Goal: Navigation & Orientation: Find specific page/section

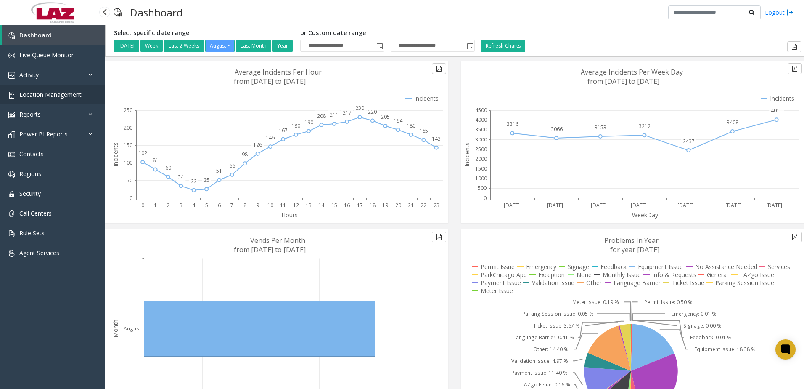
click at [36, 93] on span "Location Management" at bounding box center [50, 94] width 62 height 8
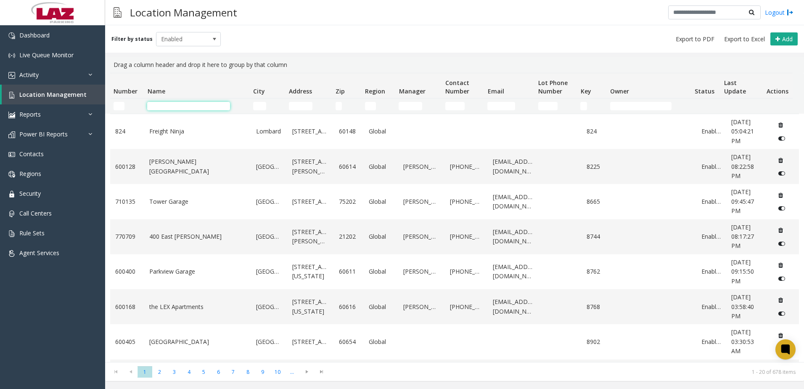
click at [166, 106] on input "Name Filter" at bounding box center [188, 106] width 83 height 8
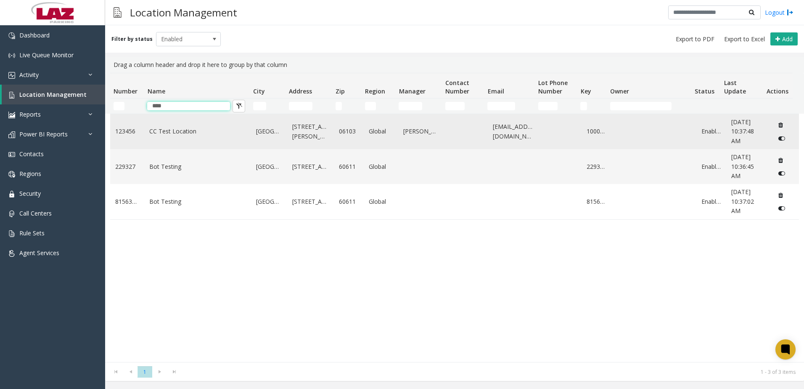
type input "****"
click at [175, 134] on link "CC Test Location" at bounding box center [197, 131] width 97 height 9
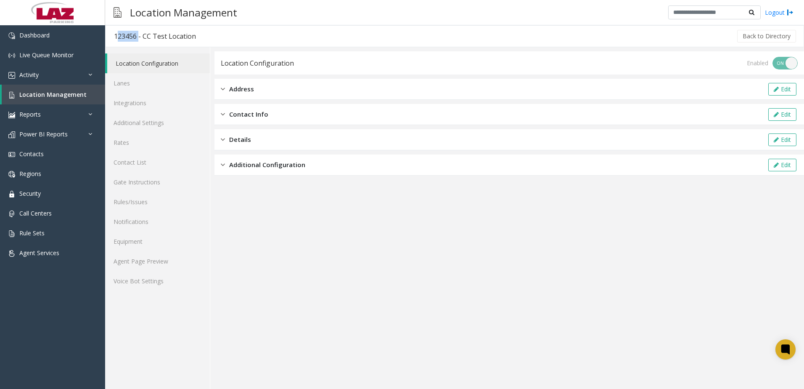
drag, startPoint x: 136, startPoint y: 37, endPoint x: 106, endPoint y: 38, distance: 30.7
click at [106, 38] on h3 "123456 - CC Test Location" at bounding box center [155, 36] width 99 height 19
copy div "123456"
click at [229, 117] on span "Contact Info" at bounding box center [248, 114] width 39 height 10
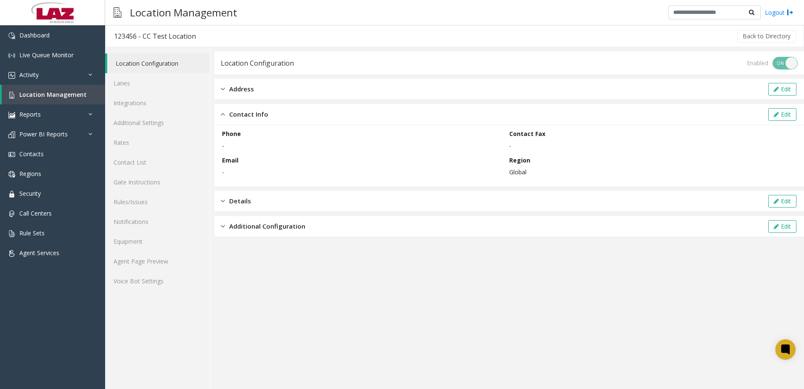
click at [249, 204] on span "Details" at bounding box center [240, 201] width 22 height 10
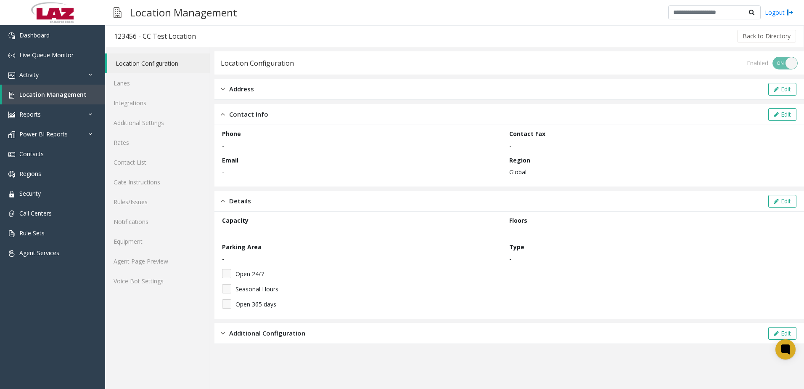
click at [240, 198] on span "Details" at bounding box center [240, 201] width 22 height 10
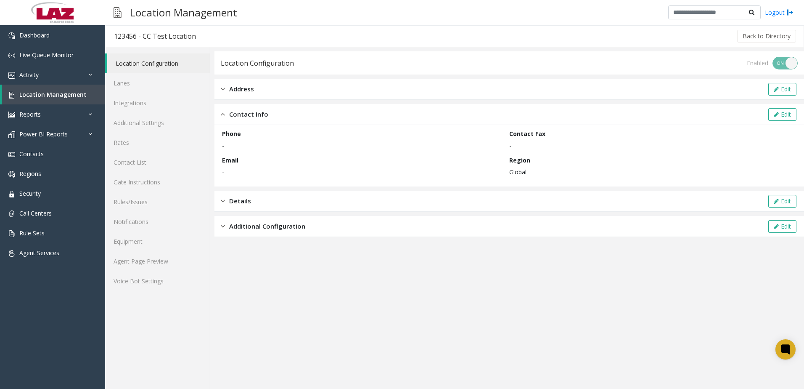
click at [248, 221] on span "Additional Configuration" at bounding box center [267, 226] width 76 height 10
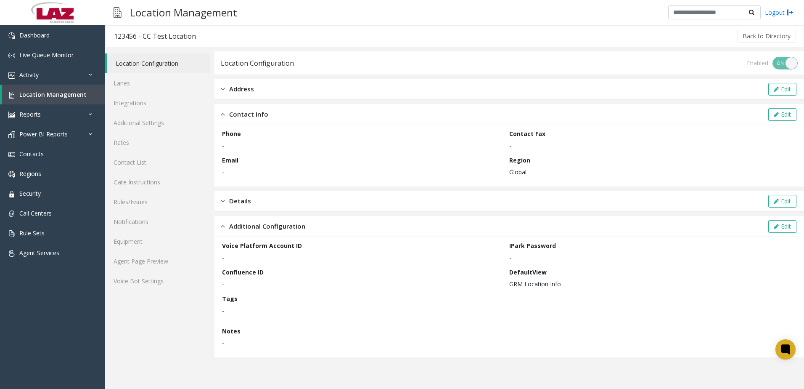
click at [249, 225] on span "Additional Configuration" at bounding box center [267, 226] width 76 height 10
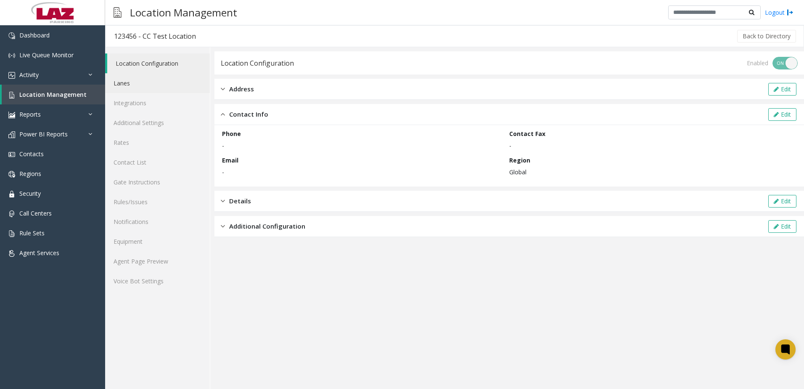
click at [140, 84] on link "Lanes" at bounding box center [157, 83] width 105 height 20
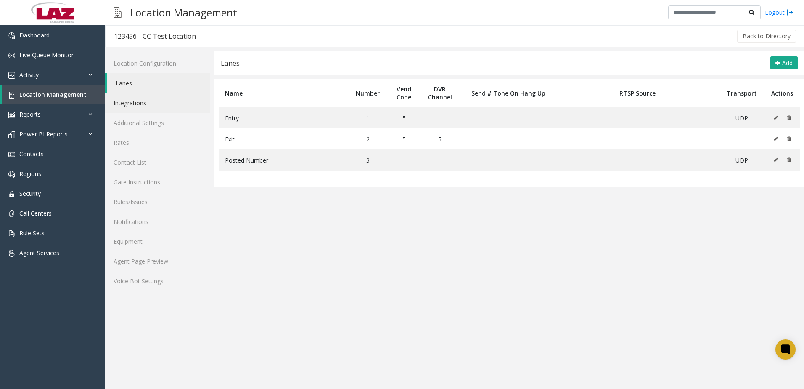
click at [164, 103] on link "Integrations" at bounding box center [157, 103] width 105 height 20
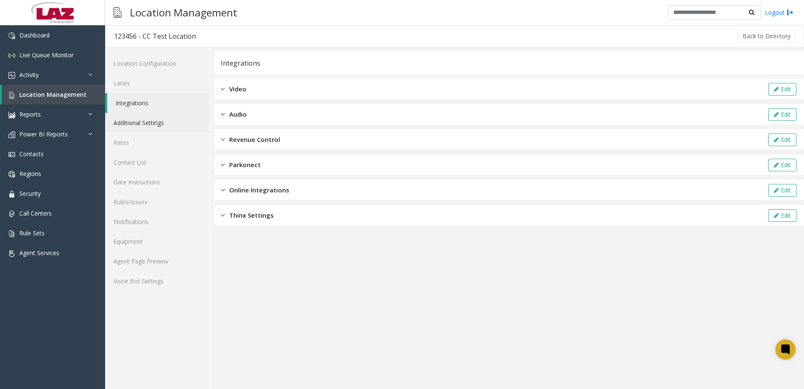
click at [161, 119] on link "Additional Settings" at bounding box center [157, 123] width 105 height 20
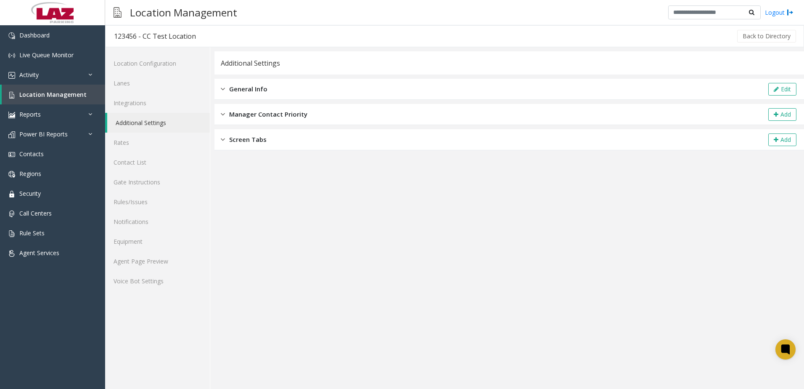
click at [243, 88] on span "General Info" at bounding box center [248, 89] width 38 height 10
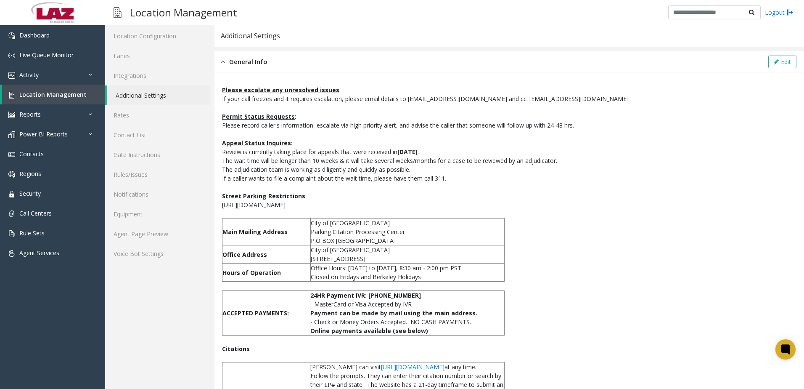
scroll to position [42, 0]
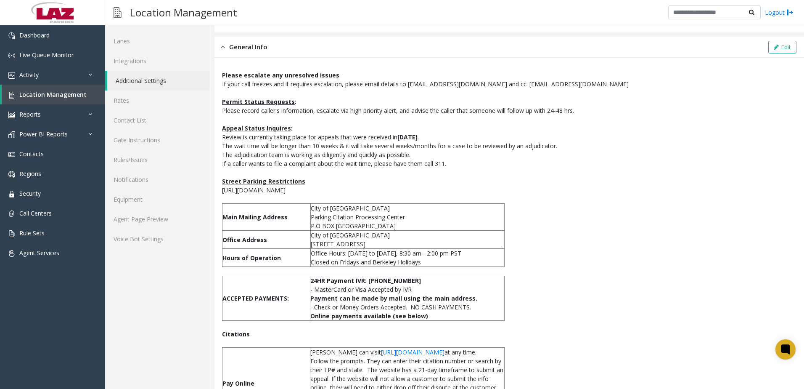
click at [223, 46] on img at bounding box center [223, 47] width 4 height 10
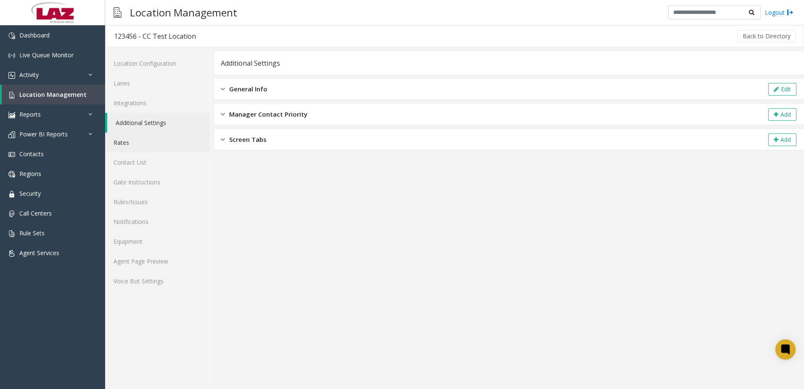
click at [132, 144] on link "Rates" at bounding box center [157, 143] width 105 height 20
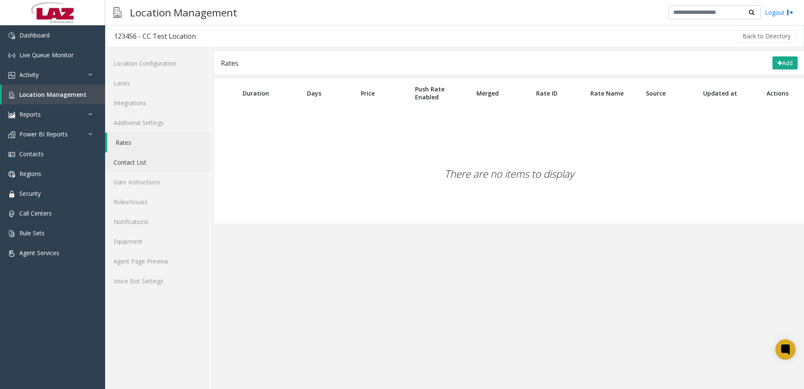
click at [143, 162] on link "Contact List" at bounding box center [157, 162] width 105 height 20
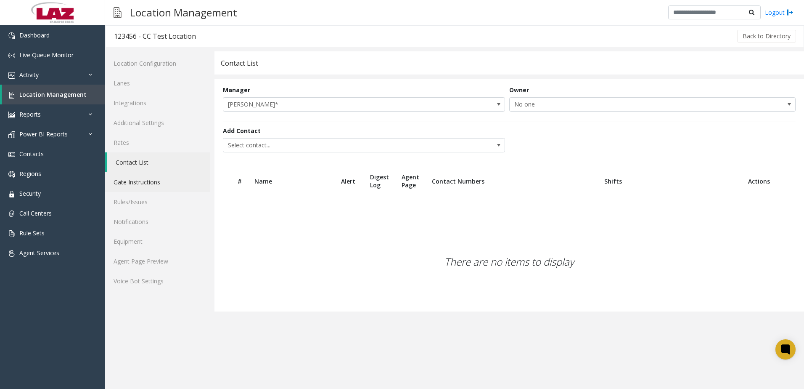
click at [152, 187] on link "Gate Instructions" at bounding box center [157, 182] width 105 height 20
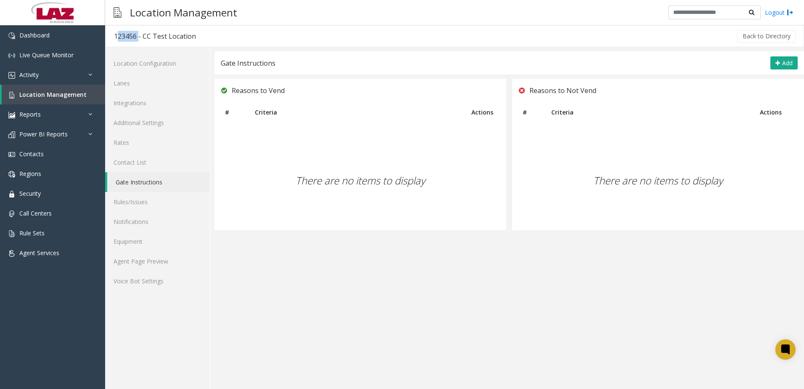
drag, startPoint x: 114, startPoint y: 38, endPoint x: 136, endPoint y: 40, distance: 22.0
click at [136, 40] on div "123456 - CC Test Location" at bounding box center [155, 36] width 82 height 11
copy div "123456"
click at [133, 74] on link "Lanes" at bounding box center [157, 83] width 105 height 20
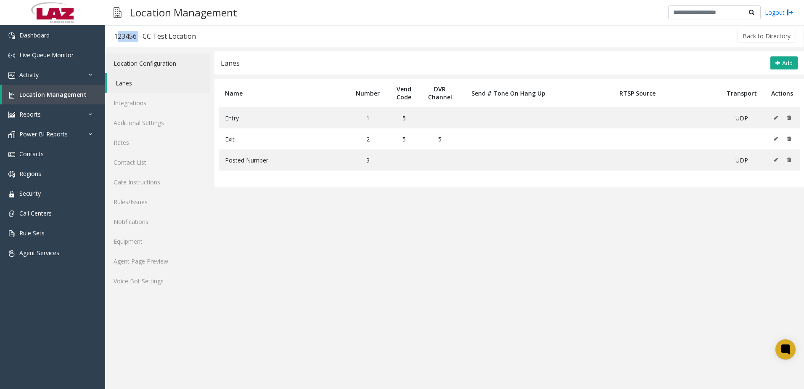
click at [142, 66] on link "Location Configuration" at bounding box center [157, 63] width 105 height 20
